Goal: Task Accomplishment & Management: Manage account settings

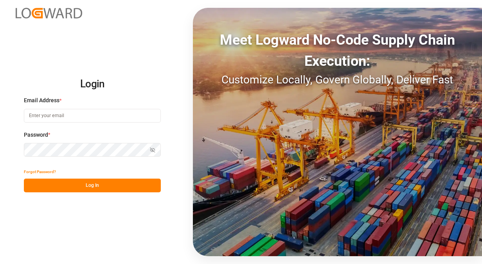
type input "[PERSON_NAME][EMAIL_ADDRESS][PERSON_NAME][PERSON_NAME][DOMAIN_NAME]"
click at [86, 183] on button "Log In" at bounding box center [92, 185] width 137 height 14
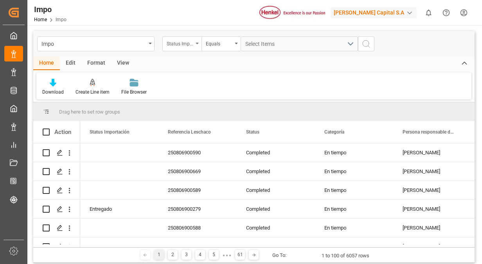
click at [191, 41] on div "Status Importación" at bounding box center [180, 42] width 27 height 9
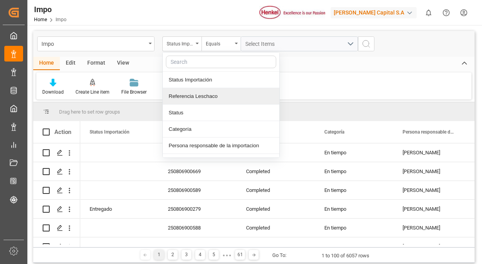
click at [201, 97] on div "Referencia Leschaco" at bounding box center [221, 96] width 117 height 16
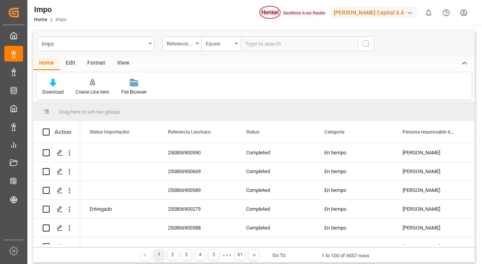
click at [281, 41] on input "text" at bounding box center [299, 43] width 117 height 15
type input "250806900587"
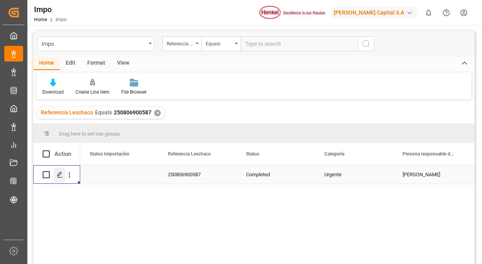
click at [61, 177] on line "Press SPACE to select this row." at bounding box center [60, 177] width 5 height 0
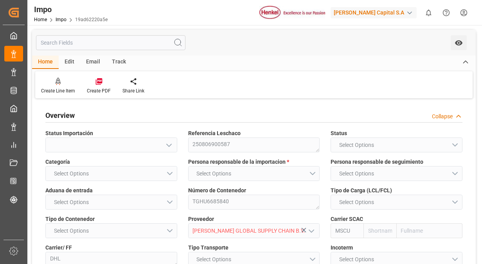
type input "MSC"
type input "Mediterranean Shipping Company"
type input "9"
type input "50"
type input "19"
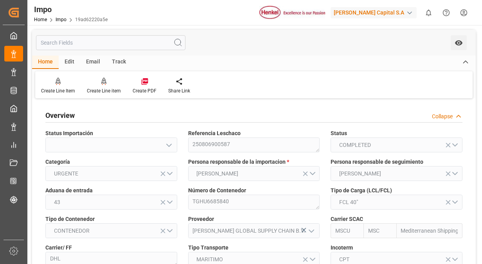
type input "[DATE]"
click at [280, 113] on div "Overview Collapse" at bounding box center [253, 114] width 417 height 15
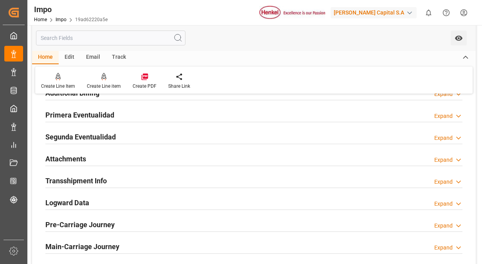
scroll to position [501, 0]
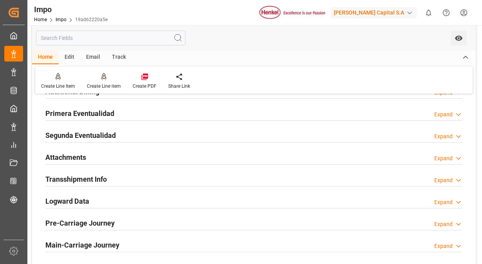
click at [98, 105] on div "Primera Eventualidad" at bounding box center [79, 112] width 69 height 15
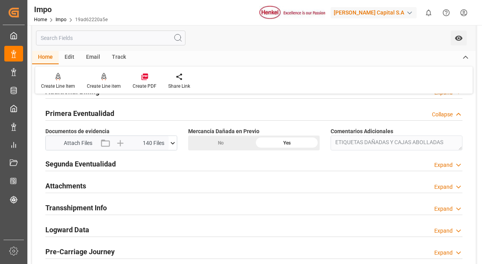
click at [168, 144] on div "Attach Files 140 Files" at bounding box center [107, 143] width 123 height 14
click at [173, 144] on icon at bounding box center [173, 143] width 8 height 8
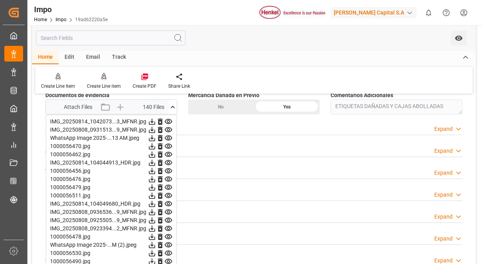
scroll to position [548, 0]
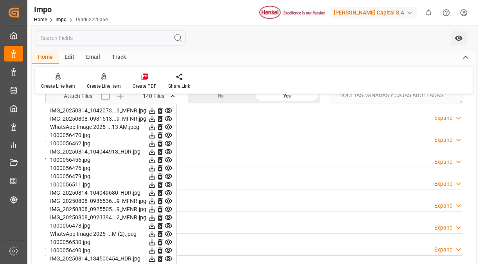
click at [168, 106] on icon at bounding box center [168, 110] width 8 height 8
click at [167, 116] on icon at bounding box center [168, 118] width 7 height 5
click at [170, 124] on icon at bounding box center [168, 126] width 7 height 5
click at [170, 133] on icon at bounding box center [168, 135] width 7 height 5
click at [170, 141] on icon at bounding box center [168, 143] width 7 height 5
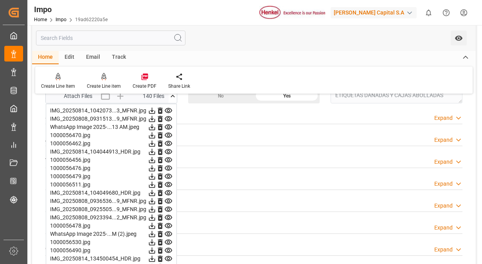
click at [169, 148] on icon at bounding box center [168, 152] width 8 height 8
click at [169, 157] on icon at bounding box center [168, 159] width 7 height 5
click at [168, 167] on icon at bounding box center [168, 168] width 7 height 5
click at [168, 174] on icon at bounding box center [168, 176] width 8 height 8
click at [169, 182] on icon at bounding box center [168, 184] width 8 height 8
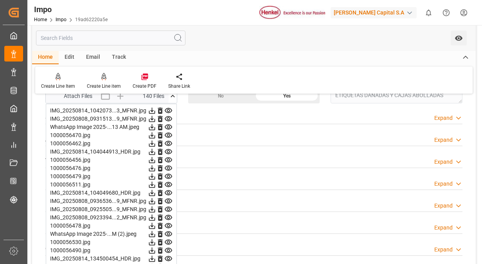
click at [169, 189] on icon at bounding box center [168, 193] width 8 height 8
click at [169, 197] on icon at bounding box center [168, 201] width 8 height 8
click at [169, 209] on icon at bounding box center [168, 209] width 8 height 8
click at [169, 214] on icon at bounding box center [168, 217] width 8 height 8
click at [169, 223] on icon at bounding box center [168, 225] width 8 height 8
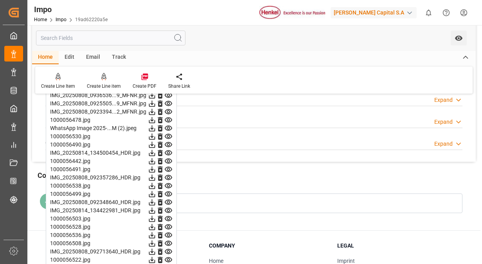
scroll to position [673, 0]
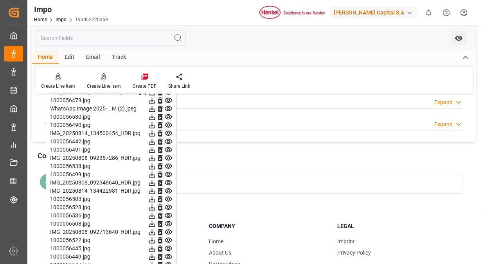
click at [169, 104] on icon at bounding box center [168, 108] width 8 height 8
click at [169, 114] on icon at bounding box center [168, 116] width 7 height 5
click at [169, 122] on icon at bounding box center [168, 124] width 7 height 5
click at [168, 131] on icon at bounding box center [168, 133] width 8 height 8
click at [168, 139] on icon at bounding box center [168, 141] width 8 height 8
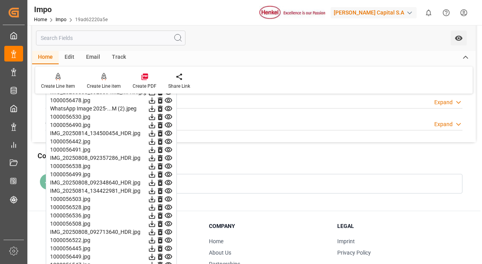
click at [169, 147] on icon at bounding box center [168, 149] width 7 height 5
click at [168, 156] on icon at bounding box center [168, 157] width 7 height 5
click at [169, 163] on icon at bounding box center [168, 166] width 8 height 8
click at [169, 171] on icon at bounding box center [168, 174] width 8 height 8
click at [169, 180] on icon at bounding box center [168, 182] width 7 height 5
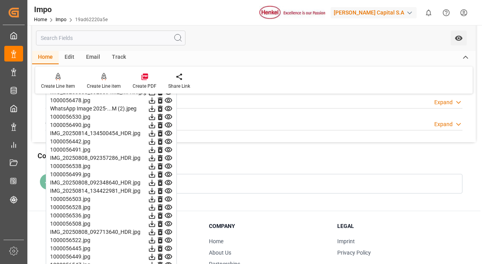
click at [170, 188] on icon at bounding box center [168, 190] width 7 height 5
click at [169, 198] on icon at bounding box center [168, 198] width 7 height 5
click at [169, 203] on icon at bounding box center [168, 207] width 8 height 8
click at [168, 213] on icon at bounding box center [168, 215] width 7 height 5
click at [169, 221] on icon at bounding box center [168, 223] width 7 height 5
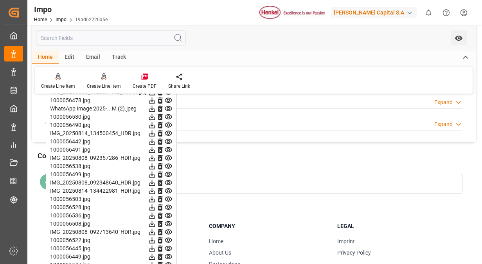
click at [169, 229] on icon at bounding box center [168, 231] width 7 height 5
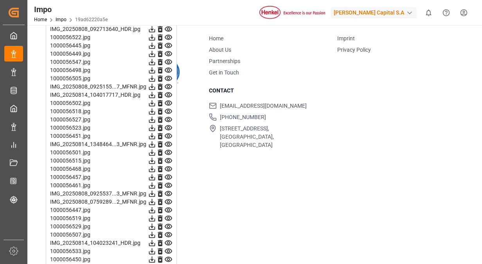
scroll to position [876, 0]
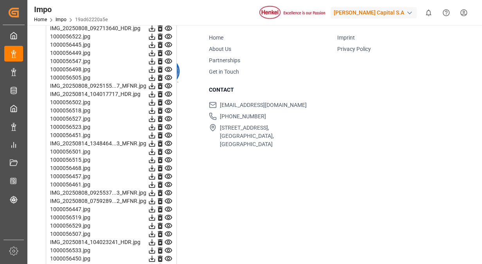
click at [168, 32] on icon at bounding box center [168, 36] width 8 height 8
click at [167, 42] on icon at bounding box center [168, 44] width 7 height 5
click at [169, 51] on icon at bounding box center [168, 53] width 8 height 8
click at [169, 57] on icon at bounding box center [168, 61] width 8 height 8
click at [168, 67] on icon at bounding box center [168, 69] width 8 height 8
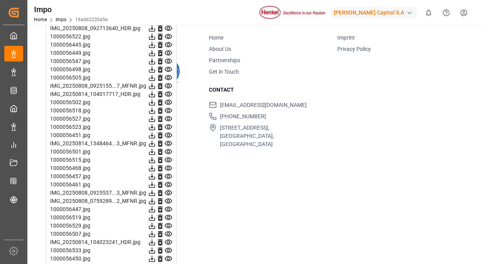
click at [169, 75] on icon at bounding box center [168, 77] width 7 height 5
click at [170, 83] on icon at bounding box center [168, 86] width 8 height 8
click at [171, 92] on icon at bounding box center [168, 94] width 8 height 8
click at [171, 100] on icon at bounding box center [168, 102] width 8 height 8
click at [168, 108] on icon at bounding box center [168, 110] width 8 height 8
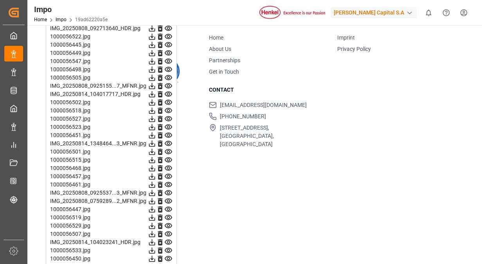
click at [168, 116] on icon at bounding box center [168, 119] width 8 height 8
click at [169, 67] on icon at bounding box center [168, 69] width 7 height 5
click at [169, 75] on icon at bounding box center [168, 77] width 7 height 5
click at [169, 82] on icon at bounding box center [168, 86] width 8 height 8
click at [169, 92] on icon at bounding box center [168, 94] width 7 height 5
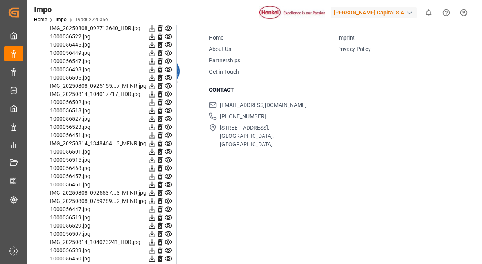
click at [169, 100] on icon at bounding box center [168, 102] width 7 height 5
click at [169, 106] on icon at bounding box center [168, 110] width 8 height 8
click at [169, 116] on icon at bounding box center [168, 118] width 7 height 5
click at [169, 126] on icon at bounding box center [168, 127] width 8 height 8
click at [169, 116] on icon at bounding box center [168, 119] width 8 height 8
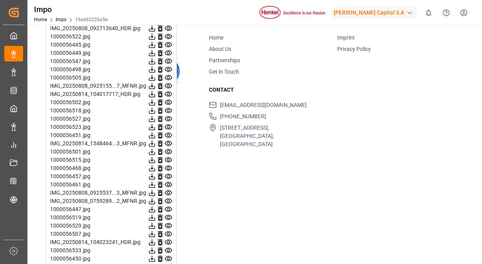
click at [169, 124] on icon at bounding box center [168, 127] width 8 height 8
click at [169, 133] on icon at bounding box center [168, 135] width 8 height 8
click at [169, 140] on icon at bounding box center [168, 143] width 8 height 8
click at [169, 151] on icon at bounding box center [168, 152] width 8 height 8
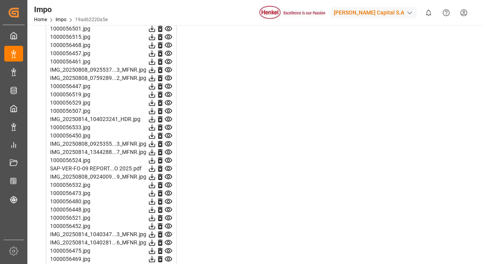
scroll to position [1002, 0]
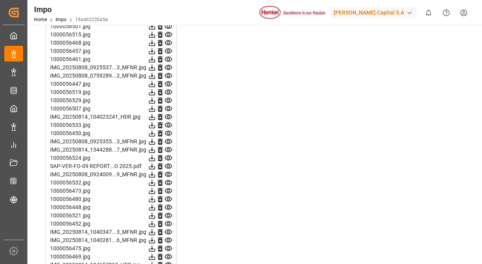
click at [169, 32] on icon at bounding box center [168, 34] width 7 height 5
click at [170, 40] on icon at bounding box center [168, 42] width 7 height 5
click at [170, 47] on icon at bounding box center [168, 51] width 8 height 8
click at [170, 55] on icon at bounding box center [168, 59] width 8 height 8
click at [170, 64] on icon at bounding box center [168, 67] width 8 height 8
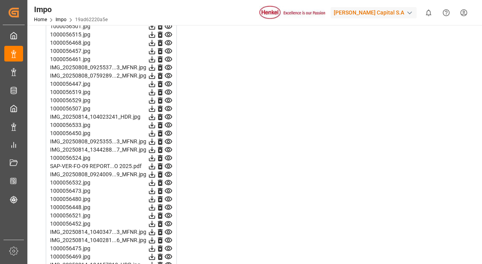
click at [169, 72] on icon at bounding box center [168, 76] width 8 height 8
click at [169, 81] on icon at bounding box center [168, 84] width 8 height 8
click at [169, 89] on icon at bounding box center [168, 92] width 8 height 8
click at [169, 99] on icon at bounding box center [168, 100] width 8 height 8
click at [169, 106] on icon at bounding box center [168, 108] width 7 height 5
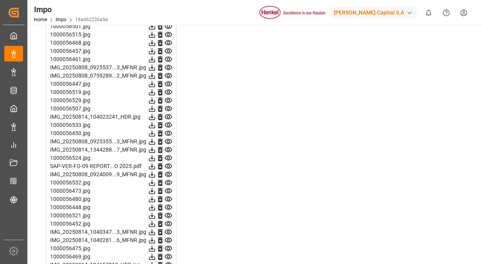
click at [169, 113] on icon at bounding box center [168, 117] width 8 height 8
click at [169, 121] on icon at bounding box center [168, 125] width 8 height 8
click at [170, 130] on icon at bounding box center [168, 133] width 8 height 8
click at [168, 139] on icon at bounding box center [168, 141] width 8 height 8
click at [169, 147] on icon at bounding box center [168, 149] width 7 height 5
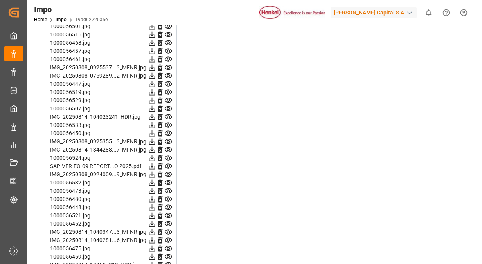
click at [169, 155] on icon at bounding box center [168, 157] width 7 height 5
click at [168, 166] on icon at bounding box center [168, 166] width 7 height 5
click at [168, 173] on icon at bounding box center [168, 174] width 7 height 5
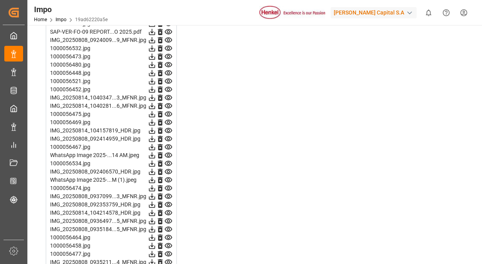
scroll to position [1143, 0]
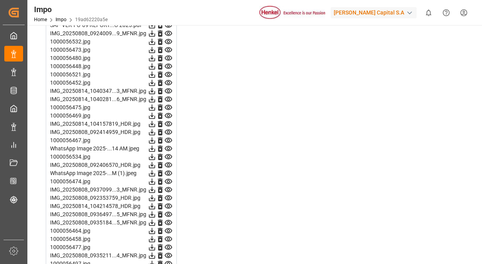
click at [169, 40] on icon at bounding box center [168, 42] width 8 height 8
click at [168, 47] on icon at bounding box center [168, 49] width 7 height 5
click at [169, 54] on icon at bounding box center [168, 58] width 8 height 8
click at [169, 64] on icon at bounding box center [168, 66] width 8 height 8
click at [169, 70] on icon at bounding box center [168, 74] width 8 height 8
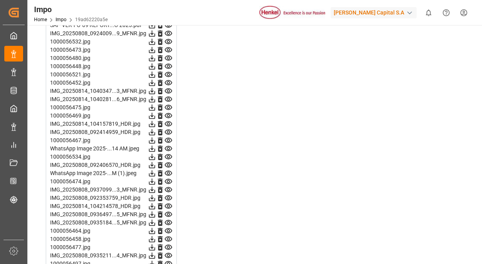
click at [168, 81] on icon at bounding box center [168, 82] width 7 height 5
click at [169, 91] on icon at bounding box center [168, 91] width 8 height 8
click at [169, 99] on icon at bounding box center [168, 99] width 8 height 8
click at [168, 103] on icon at bounding box center [168, 107] width 8 height 8
click at [170, 112] on icon at bounding box center [168, 116] width 8 height 8
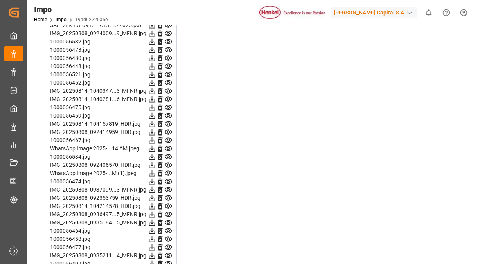
click at [169, 122] on icon at bounding box center [168, 124] width 8 height 8
click at [167, 130] on icon at bounding box center [168, 132] width 7 height 5
click at [169, 136] on icon at bounding box center [168, 140] width 8 height 8
click at [170, 147] on icon at bounding box center [168, 148] width 7 height 5
click at [170, 154] on icon at bounding box center [168, 156] width 7 height 5
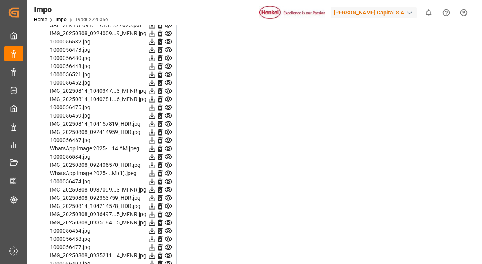
click at [170, 161] on icon at bounding box center [168, 165] width 8 height 8
click at [169, 169] on icon at bounding box center [168, 173] width 8 height 8
click at [169, 178] on icon at bounding box center [168, 181] width 8 height 8
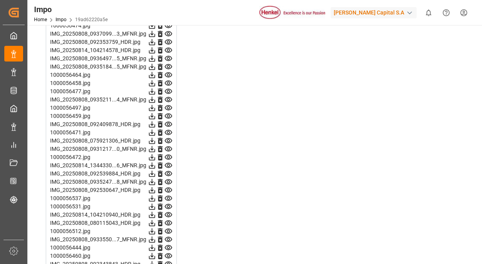
scroll to position [1299, 0]
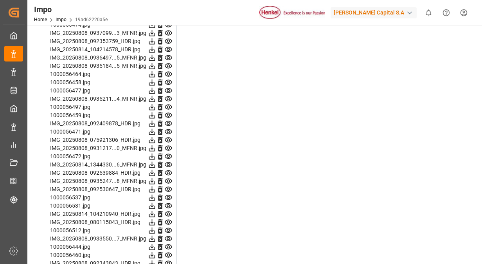
click at [169, 31] on icon at bounding box center [168, 33] width 7 height 5
click at [167, 39] on icon at bounding box center [168, 41] width 7 height 5
click at [167, 45] on icon at bounding box center [168, 49] width 8 height 8
click at [170, 55] on icon at bounding box center [168, 57] width 7 height 5
click at [170, 63] on icon at bounding box center [168, 65] width 7 height 5
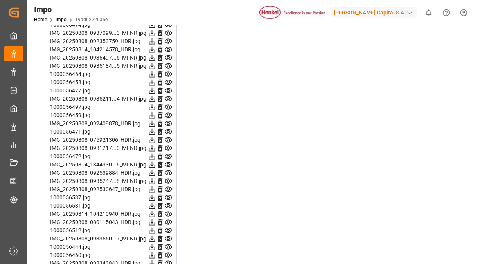
click at [169, 72] on icon at bounding box center [168, 74] width 8 height 8
click at [169, 80] on icon at bounding box center [168, 82] width 7 height 5
click at [169, 88] on icon at bounding box center [168, 90] width 8 height 8
click at [169, 96] on icon at bounding box center [168, 99] width 8 height 8
click at [169, 103] on icon at bounding box center [168, 107] width 8 height 8
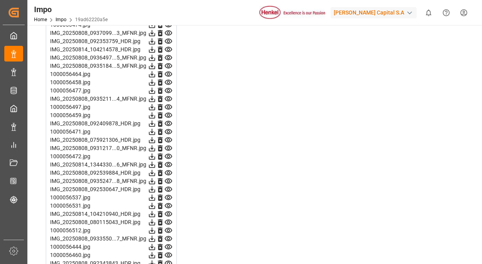
click at [170, 113] on icon at bounding box center [168, 115] width 7 height 5
click at [169, 121] on icon at bounding box center [168, 123] width 8 height 8
click at [168, 129] on icon at bounding box center [168, 131] width 7 height 5
click at [168, 136] on icon at bounding box center [168, 140] width 8 height 8
click at [169, 146] on icon at bounding box center [168, 148] width 7 height 5
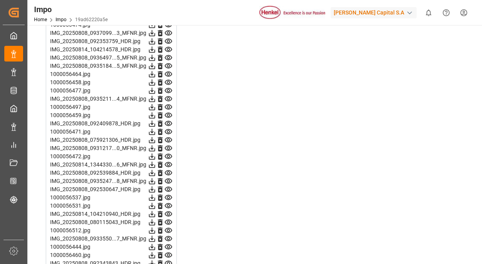
click at [169, 154] on icon at bounding box center [168, 156] width 8 height 8
click at [170, 162] on icon at bounding box center [168, 164] width 8 height 8
click at [170, 170] on icon at bounding box center [168, 172] width 7 height 5
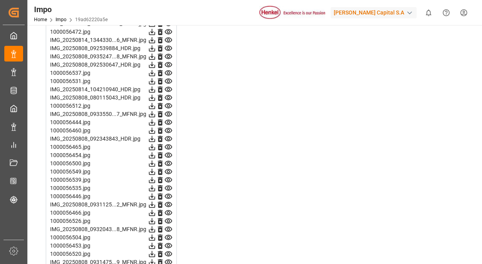
scroll to position [1424, 0]
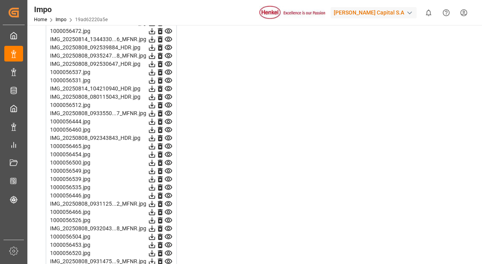
click at [167, 52] on icon at bounding box center [168, 56] width 8 height 8
click at [169, 63] on icon at bounding box center [168, 63] width 7 height 5
click at [169, 68] on icon at bounding box center [168, 72] width 8 height 8
click at [169, 76] on icon at bounding box center [168, 80] width 8 height 8
click at [169, 85] on icon at bounding box center [168, 89] width 8 height 8
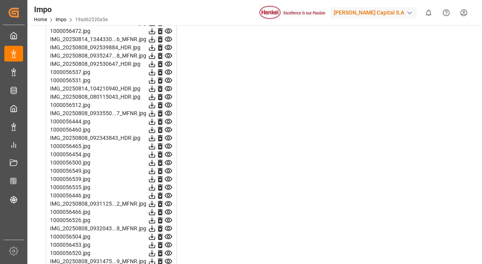
click at [169, 93] on icon at bounding box center [168, 97] width 8 height 8
click at [169, 103] on icon at bounding box center [168, 105] width 7 height 5
click at [169, 111] on icon at bounding box center [168, 113] width 7 height 5
click at [170, 122] on icon at bounding box center [168, 121] width 8 height 8
click at [169, 126] on icon at bounding box center [168, 130] width 8 height 8
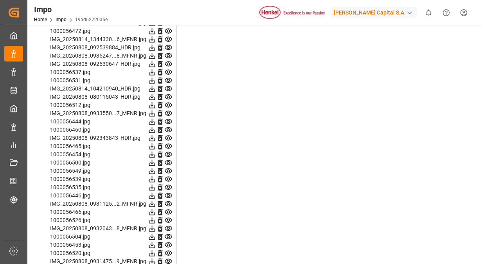
click at [168, 135] on icon at bounding box center [168, 137] width 7 height 5
click at [168, 142] on icon at bounding box center [168, 146] width 8 height 8
click at [170, 150] on icon at bounding box center [168, 154] width 8 height 8
click at [169, 160] on icon at bounding box center [168, 162] width 8 height 8
click at [169, 168] on icon at bounding box center [168, 170] width 7 height 5
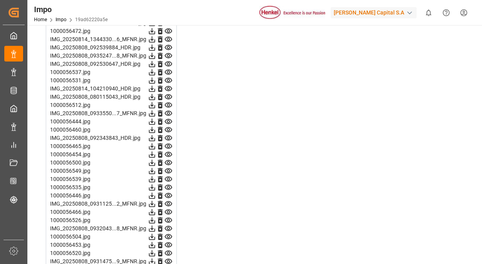
click at [169, 176] on icon at bounding box center [168, 179] width 8 height 8
click at [169, 183] on icon at bounding box center [168, 187] width 8 height 8
click at [170, 185] on icon at bounding box center [168, 187] width 7 height 5
click at [168, 193] on icon at bounding box center [168, 195] width 8 height 8
click at [168, 201] on icon at bounding box center [168, 204] width 8 height 8
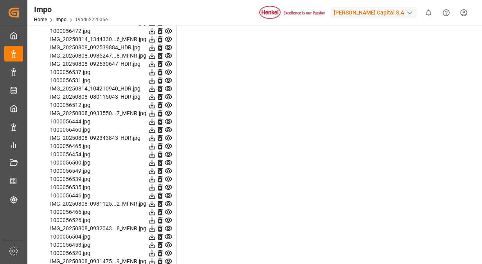
click at [169, 193] on icon at bounding box center [168, 195] width 8 height 8
click at [169, 211] on icon at bounding box center [168, 211] width 7 height 5
click at [168, 218] on icon at bounding box center [168, 220] width 7 height 5
click at [168, 226] on icon at bounding box center [168, 228] width 8 height 8
